Goal: Register for event/course

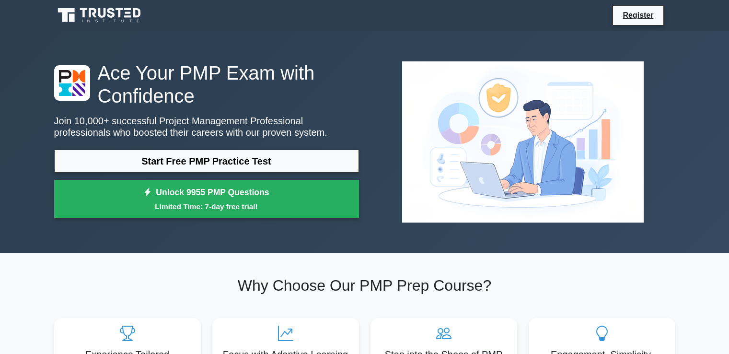
click at [177, 162] on link "Start Free PMP Practice Test" at bounding box center [206, 160] width 305 height 23
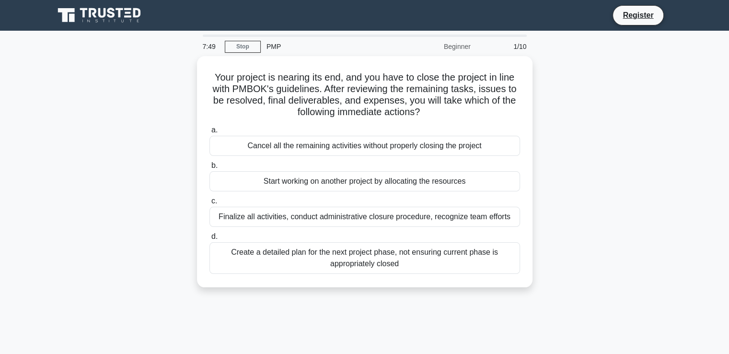
drag, startPoint x: 359, startPoint y: 158, endPoint x: 368, endPoint y: 182, distance: 25.6
click at [368, 182] on label "b. Start working on another project by allocating the resources" at bounding box center [364, 176] width 310 height 32
click at [541, 188] on div "Your project is nearing its end, and you have to close the project in line with…" at bounding box center [364, 177] width 632 height 242
click at [295, 210] on div "Finalize all activities, conduct administrative closure procedure, recognize te…" at bounding box center [364, 217] width 310 height 20
click at [209, 204] on input "c. Finalize all activities, conduct administrative closure procedure, recognize…" at bounding box center [209, 201] width 0 height 6
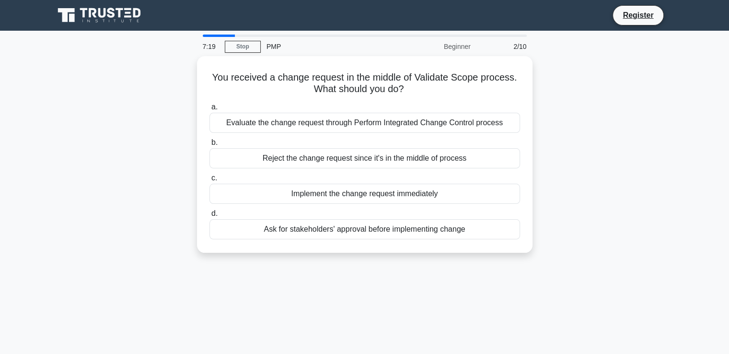
click at [640, 11] on link "Register" at bounding box center [638, 15] width 42 height 12
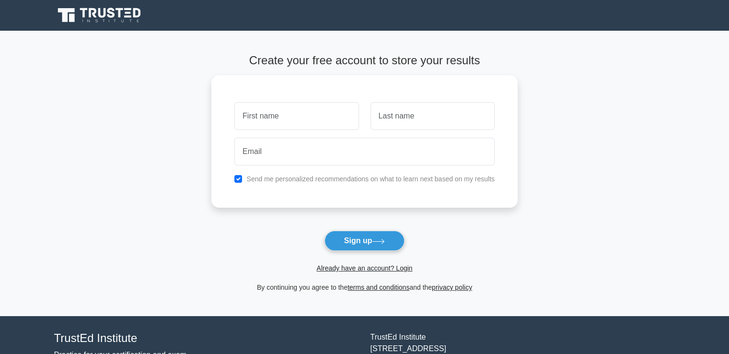
type input "i"
type input "INEZA"
click at [412, 106] on input "text" at bounding box center [432, 116] width 124 height 28
type input "Benitha Audace"
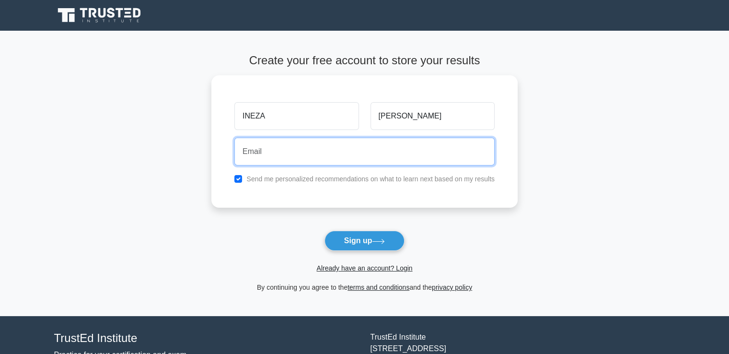
click at [358, 145] on input "email" at bounding box center [364, 152] width 260 height 28
type input "n"
click at [284, 148] on input "benithaineza@gmail.com" at bounding box center [364, 152] width 260 height 28
type input "benithaineza17@gmail.com"
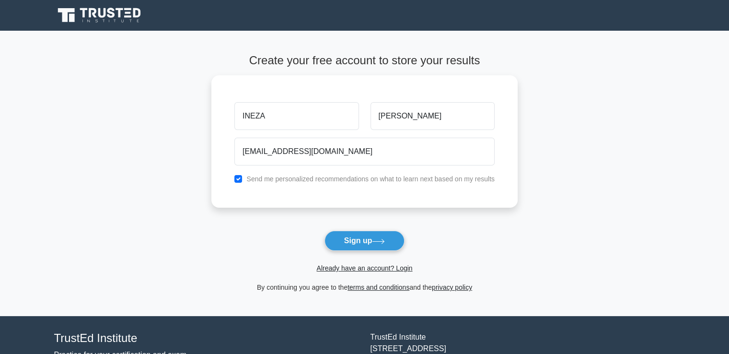
click at [355, 241] on button "Sign up" at bounding box center [364, 240] width 80 height 20
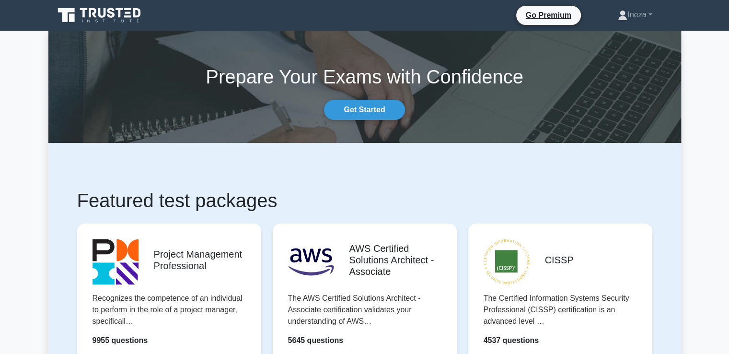
click at [360, 101] on link "Get Started" at bounding box center [364, 110] width 80 height 20
